Goal: Task Accomplishment & Management: Manage account settings

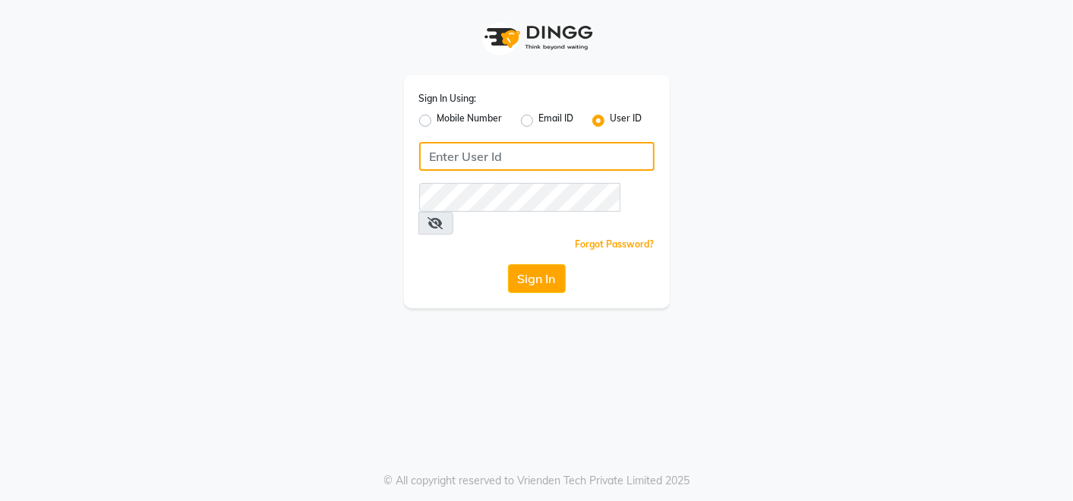
click at [574, 156] on input "Username" at bounding box center [537, 156] width 236 height 29
type input "e2661-20"
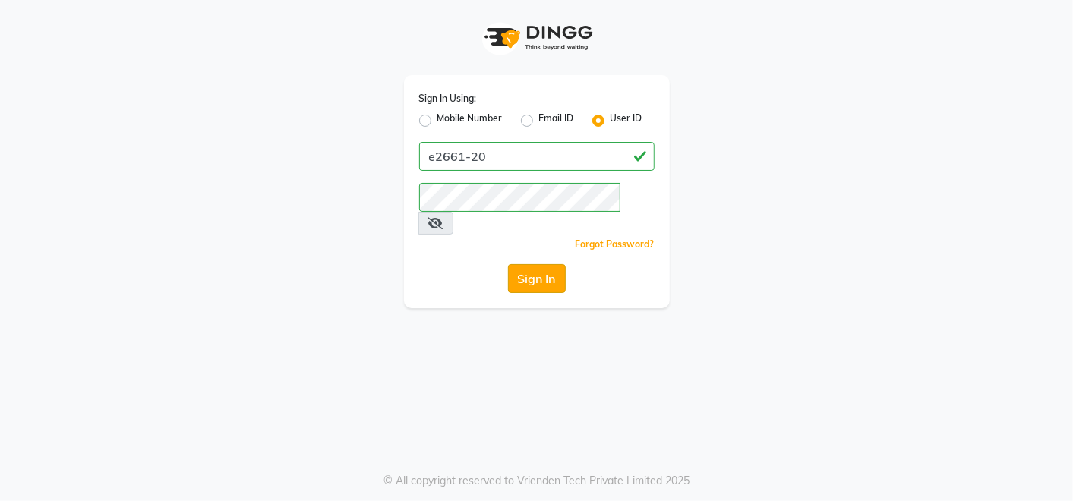
click at [538, 264] on button "Sign In" at bounding box center [537, 278] width 58 height 29
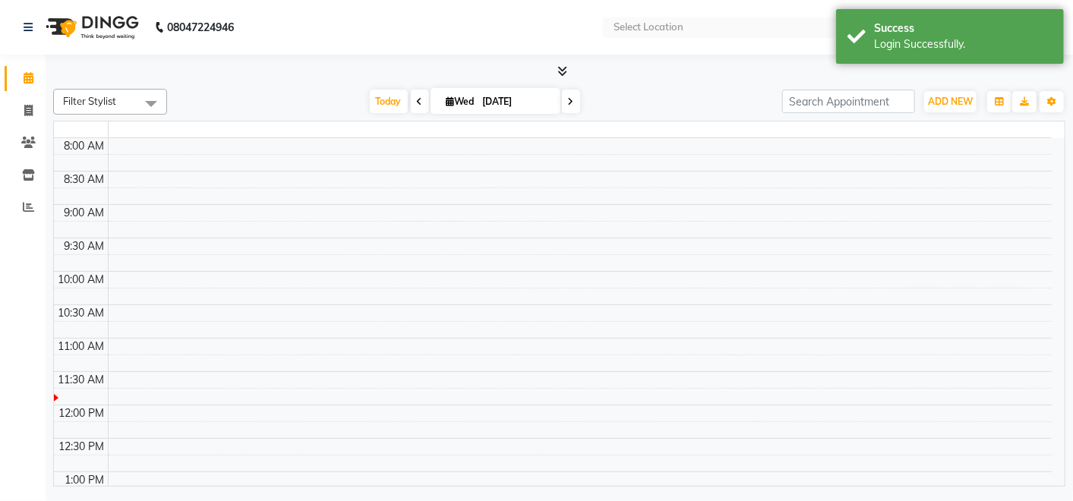
select select "en"
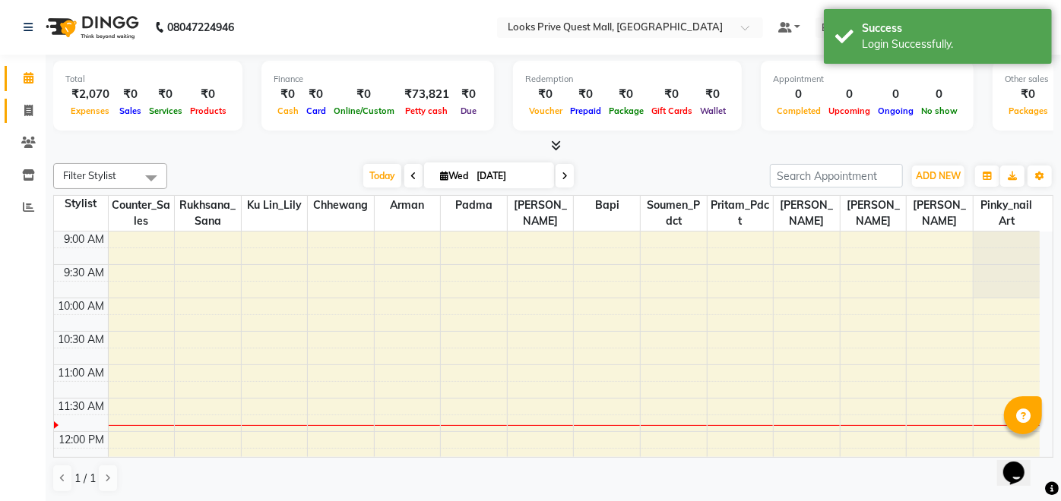
click at [27, 105] on icon at bounding box center [28, 110] width 8 height 11
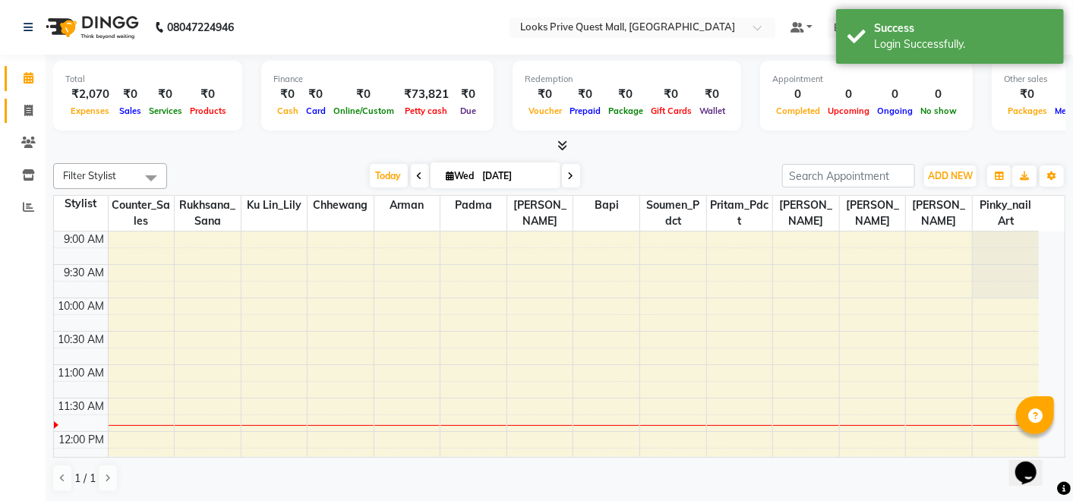
select select "service"
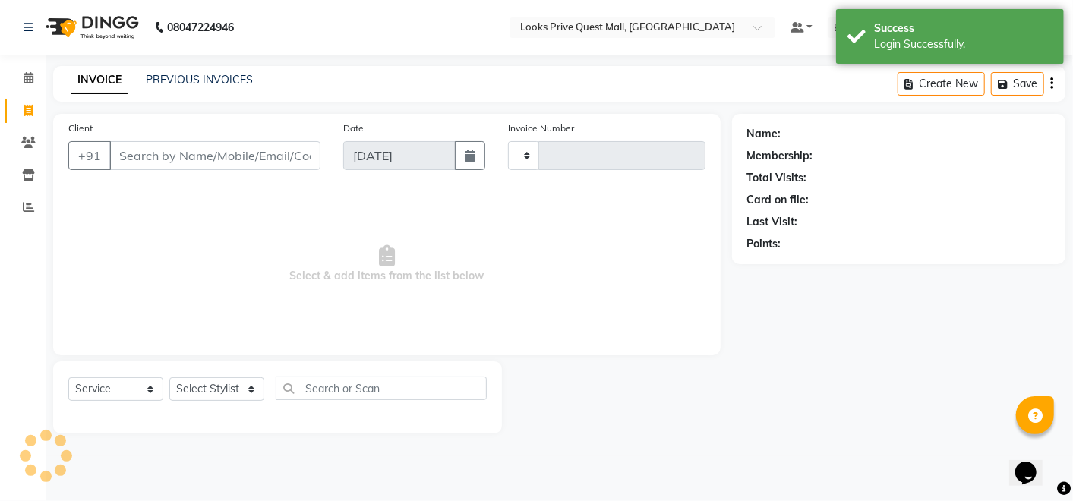
type input "3747"
select select "6141"
click at [195, 84] on link "PREVIOUS INVOICES" at bounding box center [199, 80] width 107 height 14
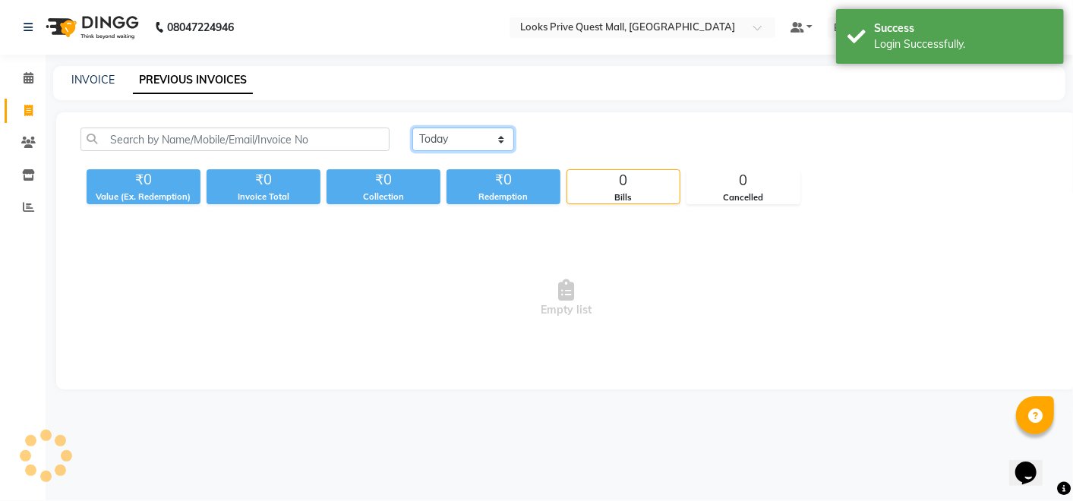
click at [483, 145] on select "[DATE] [DATE] Custom Range" at bounding box center [464, 140] width 102 height 24
select select "[DATE]"
click at [413, 128] on select "[DATE] [DATE] Custom Range" at bounding box center [464, 140] width 102 height 24
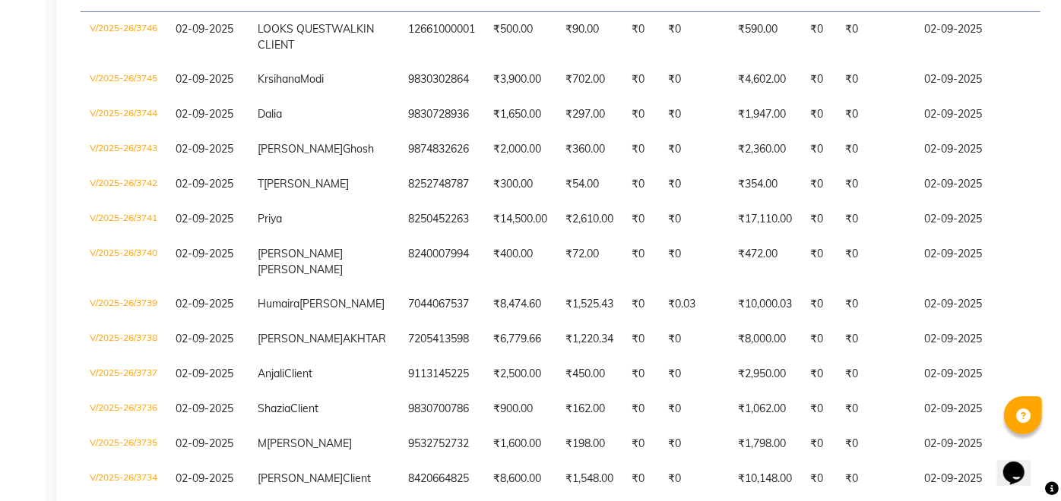
scroll to position [290, 0]
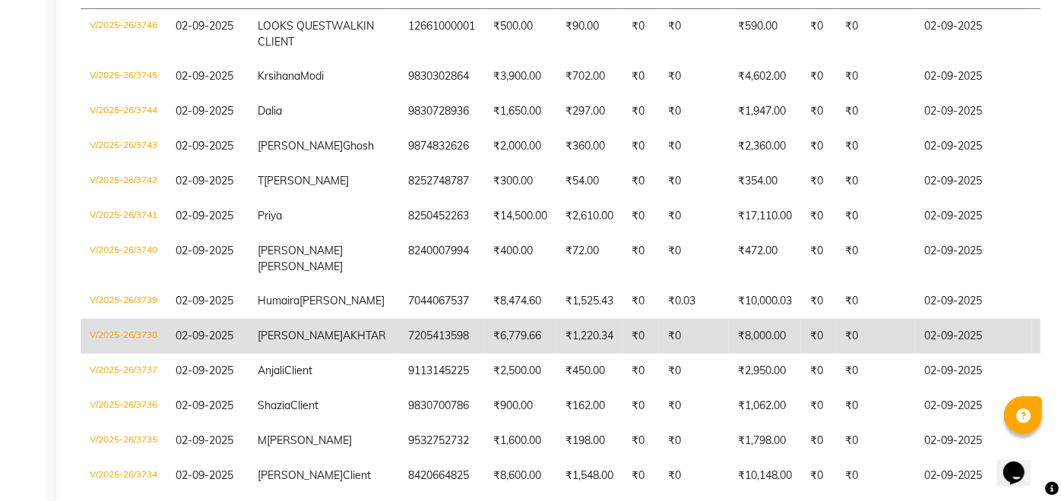
click at [136, 354] on td "V/2025-26/3738" at bounding box center [124, 336] width 86 height 35
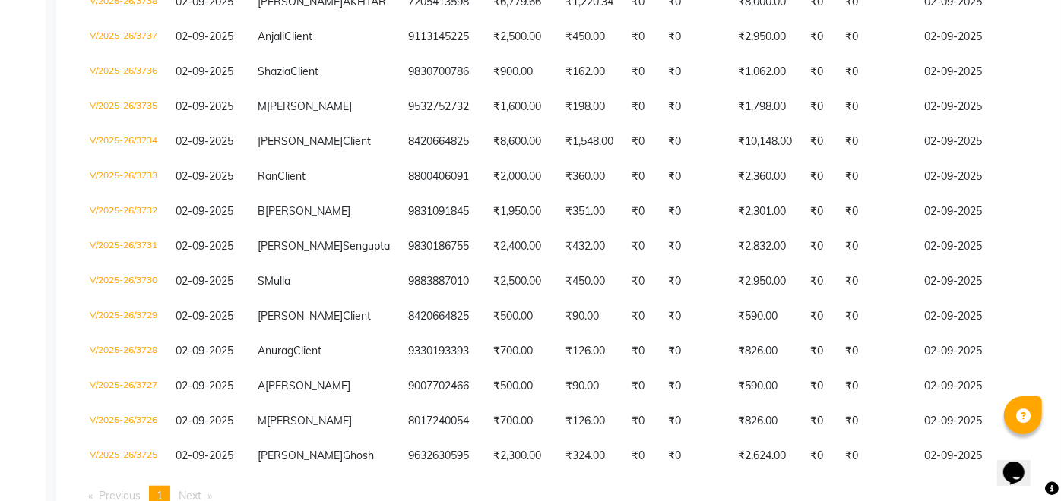
scroll to position [583, 0]
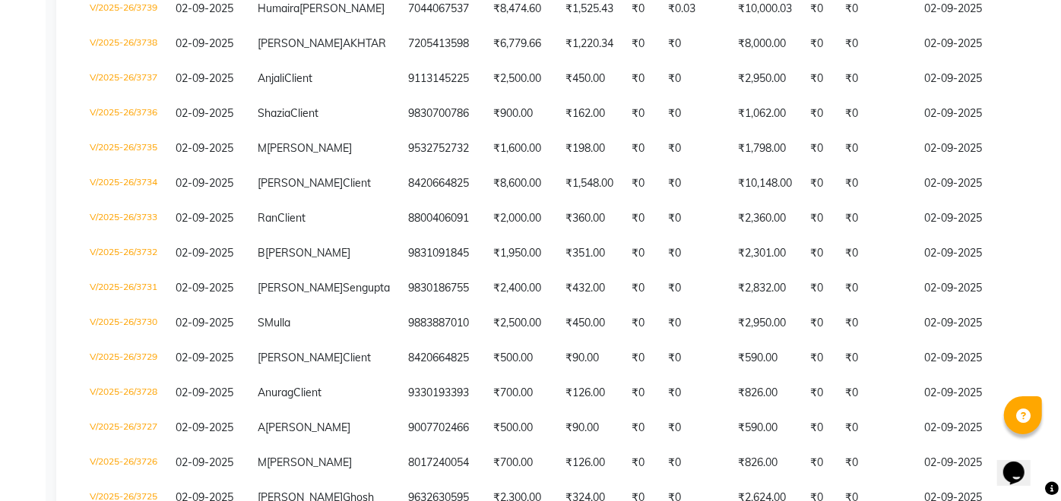
click at [1051, 368] on div "[DATE] [DATE] Custom Range ₹76,292.03 Value (Ex. Redemption) ₹77,292.03 Invoice…" at bounding box center [560, 53] width 1008 height 1046
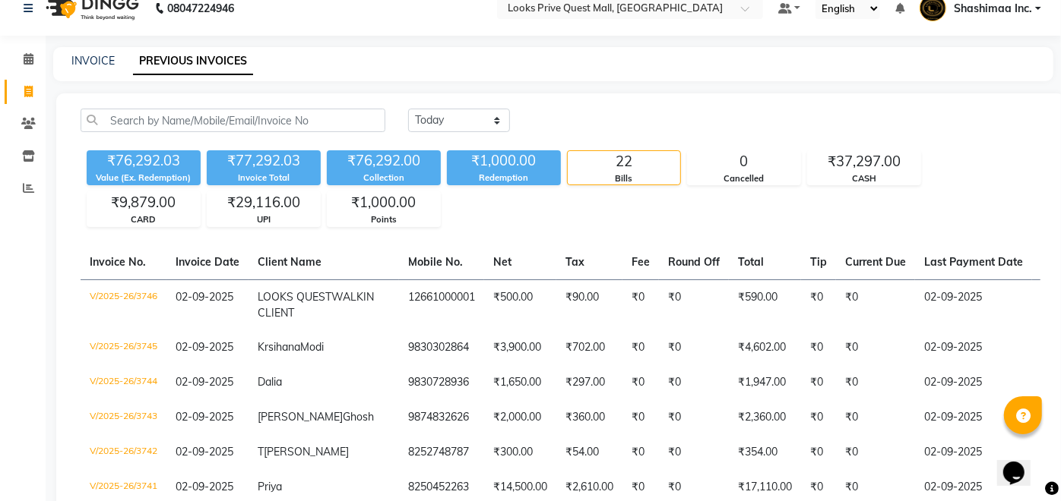
scroll to position [0, 0]
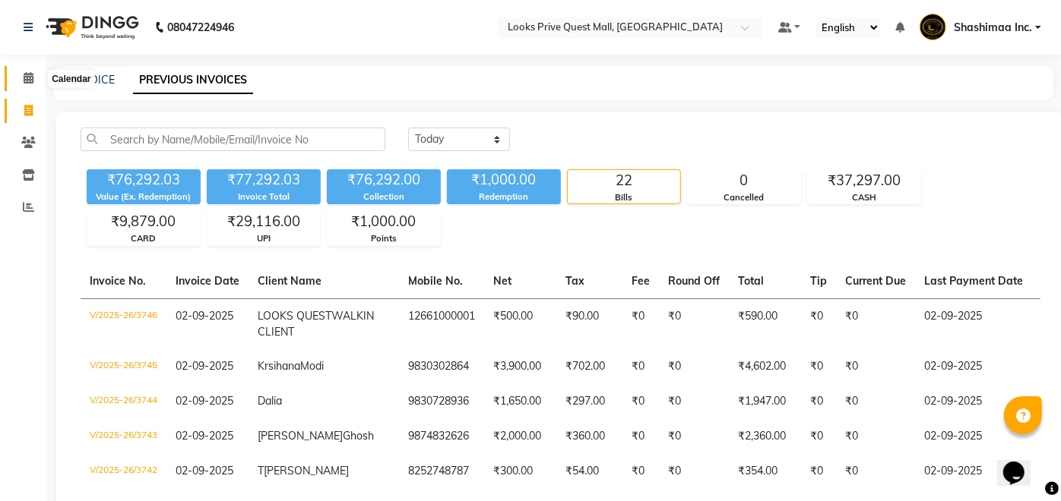
click at [32, 77] on icon at bounding box center [29, 77] width 10 height 11
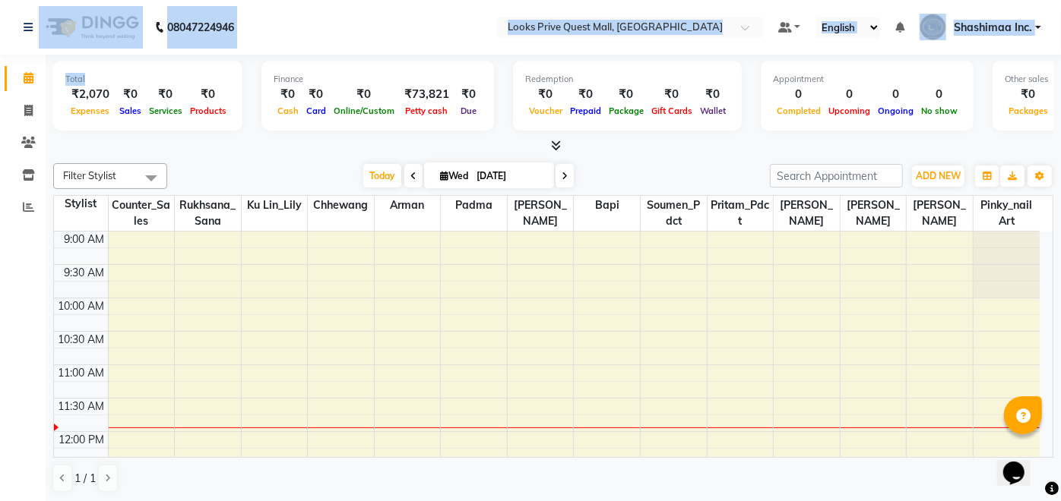
drag, startPoint x: 11, startPoint y: 17, endPoint x: 58, endPoint y: 91, distance: 88.5
click at [58, 91] on app-home "08047224946 Select Location × Looks Prive Quest Mall, [GEOGRAPHIC_DATA] Default…" at bounding box center [530, 251] width 1061 height 503
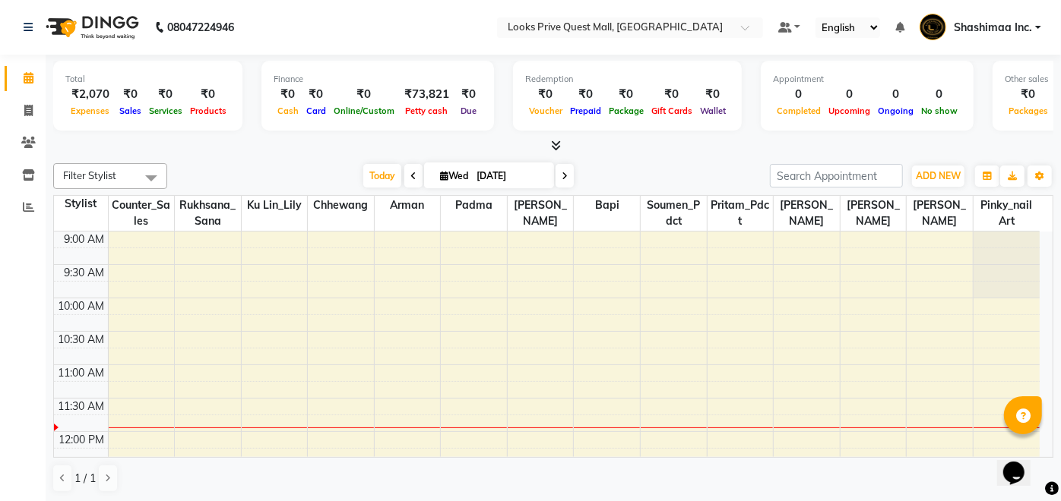
drag, startPoint x: 58, startPoint y: 91, endPoint x: 221, endPoint y: 172, distance: 181.8
click at [221, 172] on div "[DATE] [DATE]" at bounding box center [468, 176] width 587 height 23
click at [1035, 34] on link "Shashimaa Inc." at bounding box center [980, 27] width 122 height 25
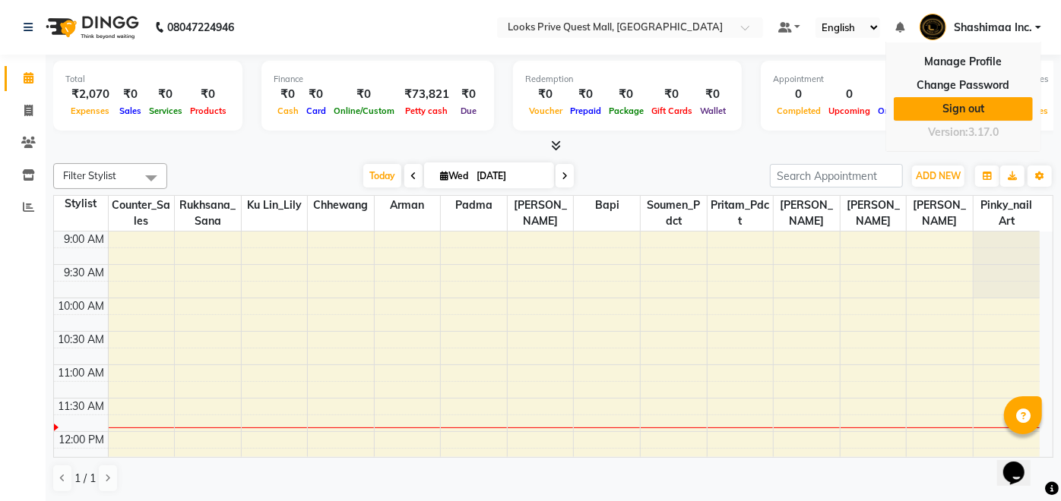
click at [957, 112] on link "Sign out" at bounding box center [962, 109] width 139 height 24
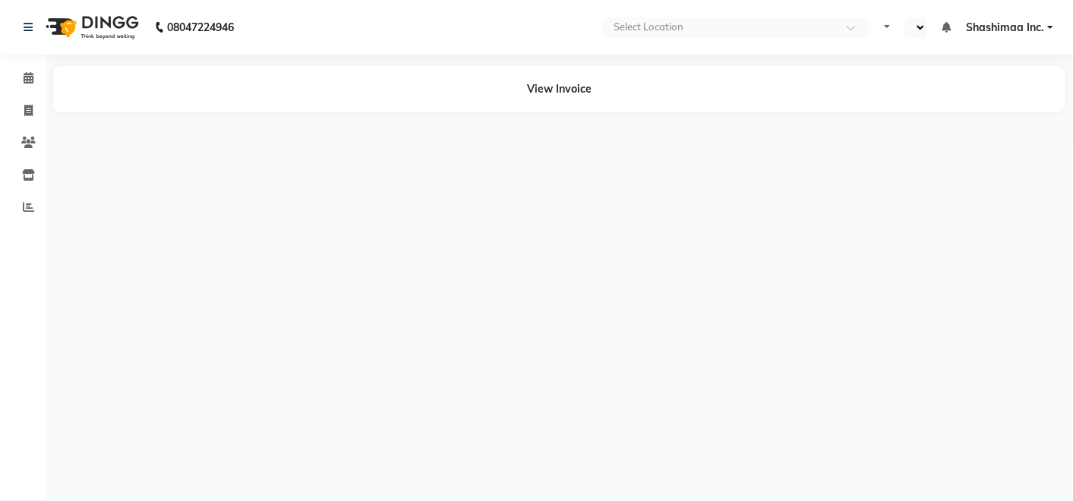
select select "en"
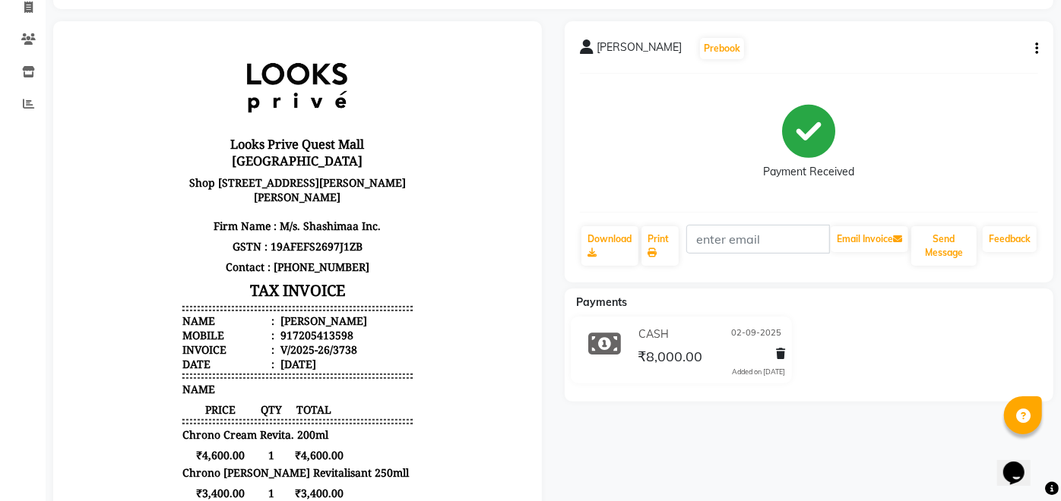
scroll to position [82, 0]
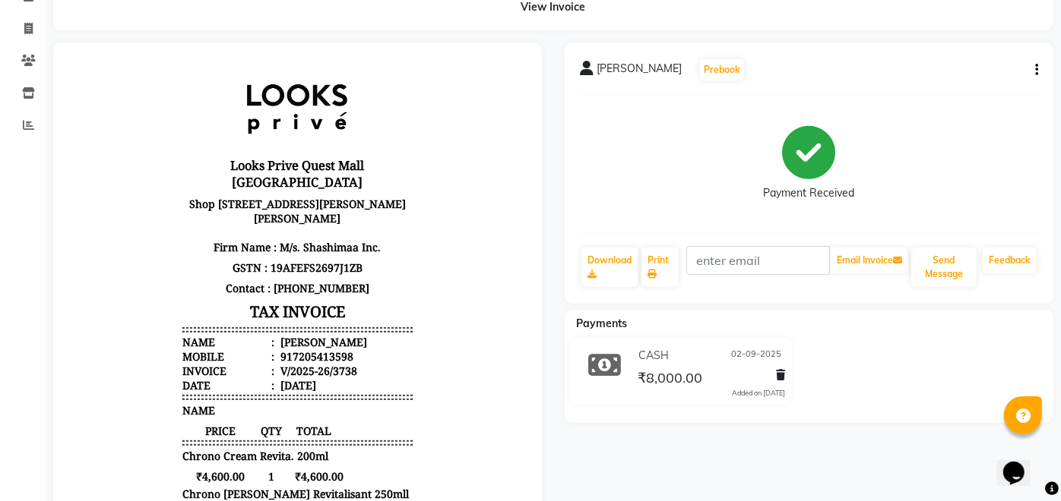
click at [1032, 71] on button "button" at bounding box center [1033, 70] width 9 height 16
click at [982, 62] on div "Edit Item Staff" at bounding box center [975, 69] width 76 height 19
select select
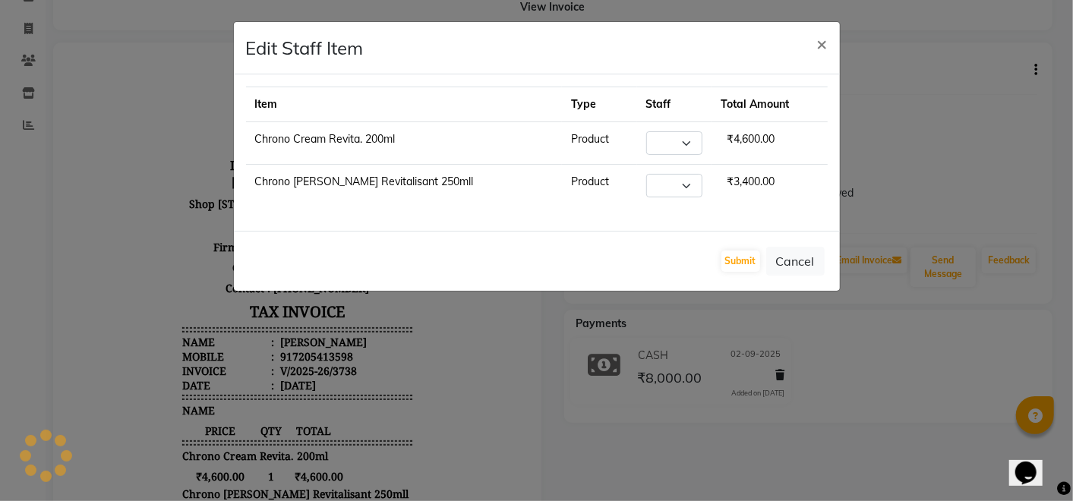
select select "46702"
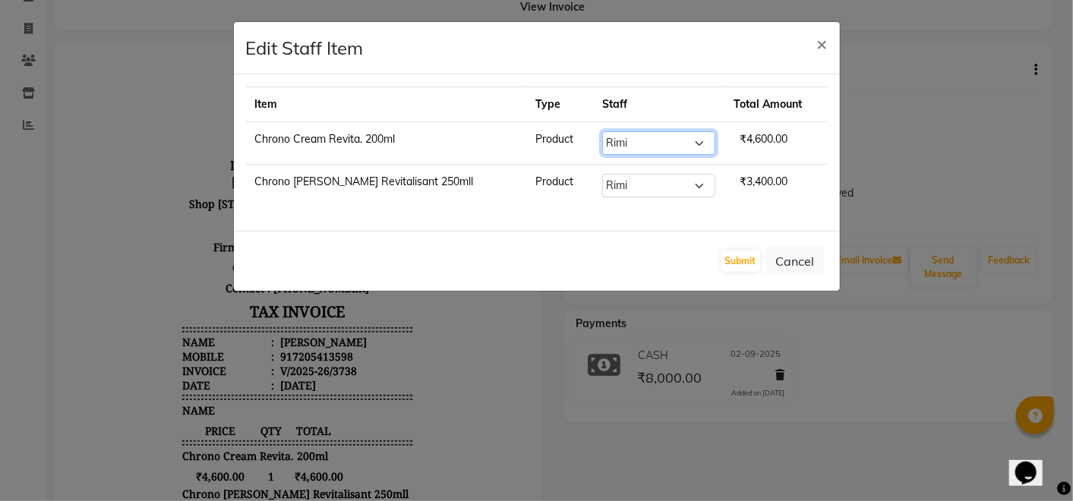
click at [661, 141] on select "Select Arman Bapi Chhewang Counter_Sales Deepa Das Dipti Uppal Firoz Ku Lin_Lil…" at bounding box center [658, 143] width 113 height 24
select select "46689"
click at [602, 131] on select "Select Arman Bapi Chhewang Counter_Sales Deepa Das Dipti Uppal Firoz Ku Lin_Lil…" at bounding box center [658, 143] width 113 height 24
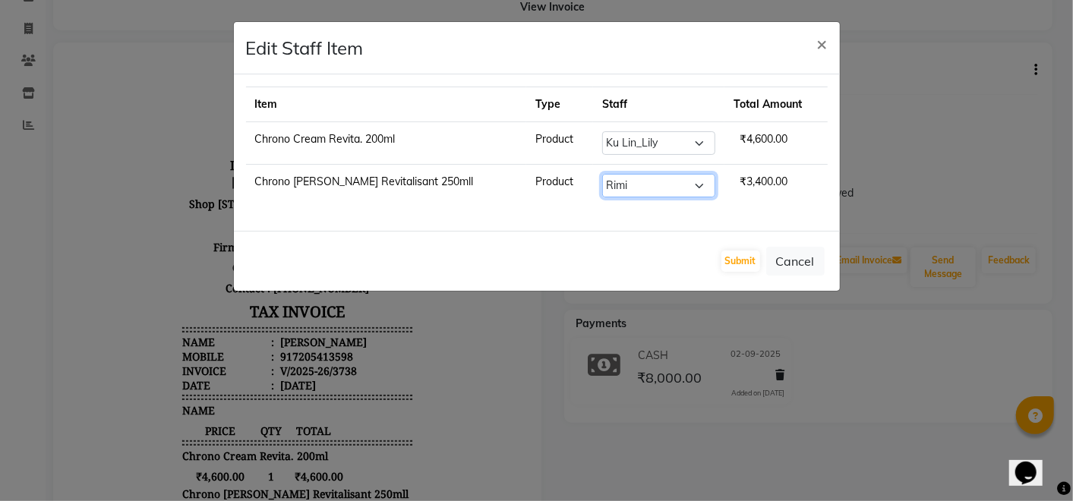
click at [617, 181] on select "Select Arman Bapi Chhewang Counter_Sales Deepa Das Dipti Uppal Firoz Ku Lin_Lil…" at bounding box center [658, 186] width 113 height 24
select select "46689"
click at [602, 174] on select "Select Arman Bapi Chhewang Counter_Sales Deepa Das Dipti Uppal Firoz Ku Lin_Lil…" at bounding box center [658, 186] width 113 height 24
click at [738, 260] on button "Submit" at bounding box center [741, 261] width 39 height 21
